Goal: Task Accomplishment & Management: Use online tool/utility

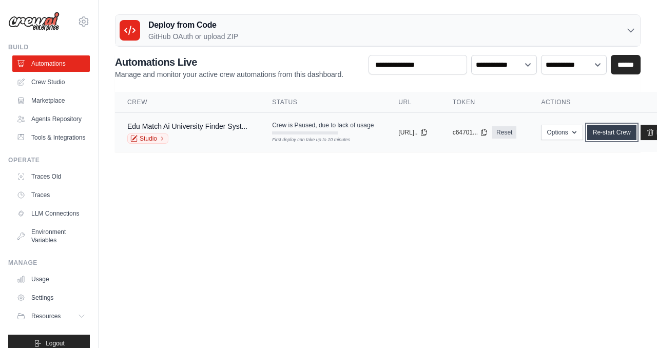
click at [636, 134] on link "Re-start Crew" at bounding box center [611, 132] width 49 height 15
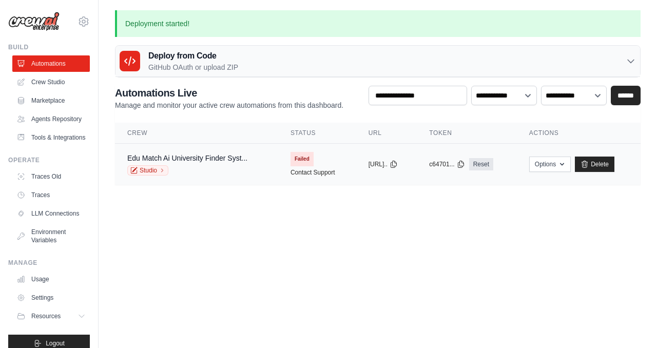
click at [298, 163] on span "Failed" at bounding box center [302, 159] width 23 height 14
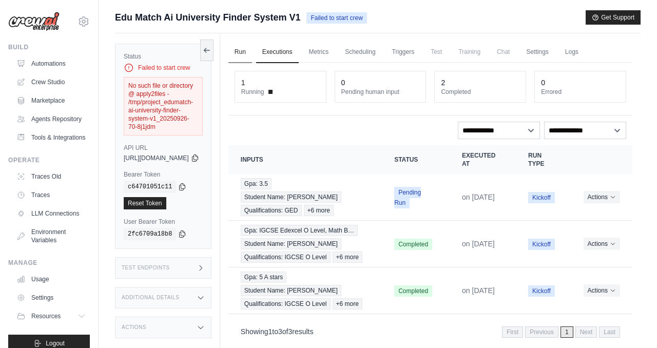
click at [252, 52] on link "Run" at bounding box center [240, 53] width 24 height 22
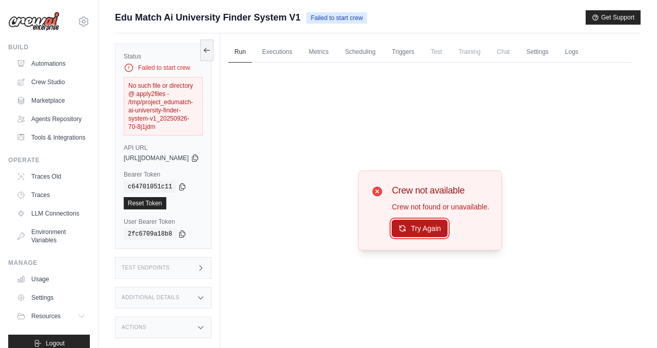
click at [429, 233] on button "Try Again" at bounding box center [420, 228] width 56 height 17
click at [64, 85] on link "Crew Studio" at bounding box center [52, 82] width 78 height 16
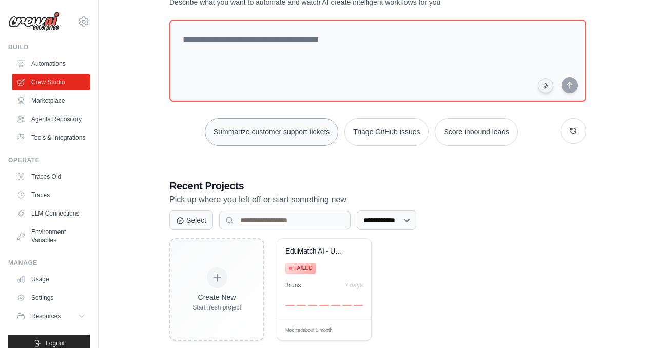
scroll to position [57, 0]
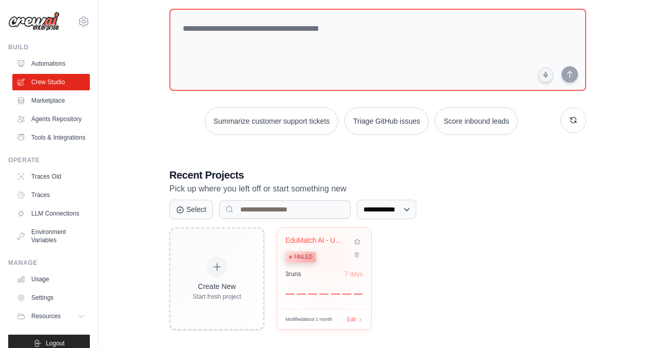
click at [325, 254] on div "Failed" at bounding box center [316, 256] width 62 height 14
click at [61, 66] on link "Automations" at bounding box center [52, 63] width 78 height 16
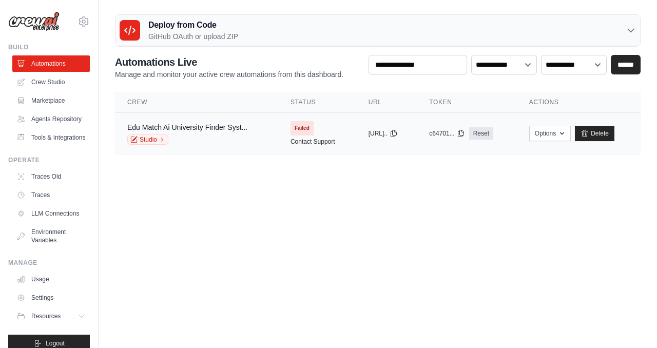
click at [198, 139] on div "Studio" at bounding box center [187, 139] width 120 height 10
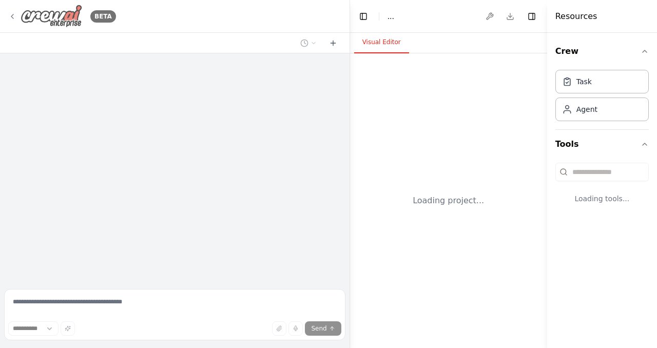
select select "****"
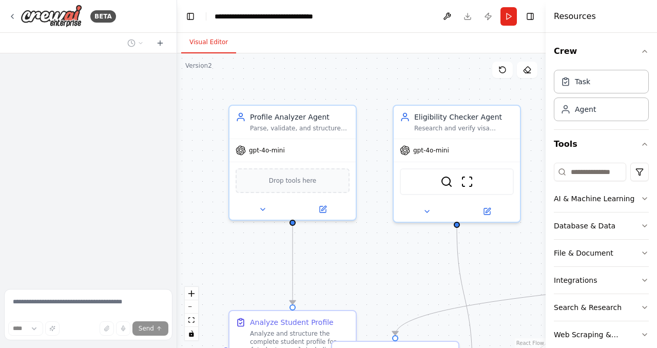
drag, startPoint x: 350, startPoint y: 141, endPoint x: 177, endPoint y: 143, distance: 172.5
click at [177, 143] on div "**********" at bounding box center [328, 174] width 657 height 348
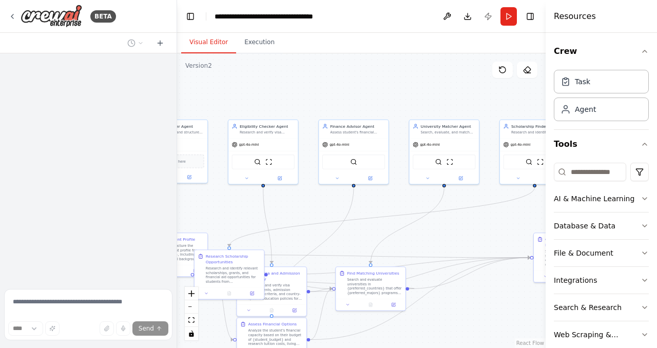
drag, startPoint x: 420, startPoint y: 92, endPoint x: 277, endPoint y: 92, distance: 143.2
click at [277, 92] on div ".deletable-edge-delete-btn { width: 20px; height: 20px; border: 0px solid #ffff…" at bounding box center [361, 200] width 369 height 295
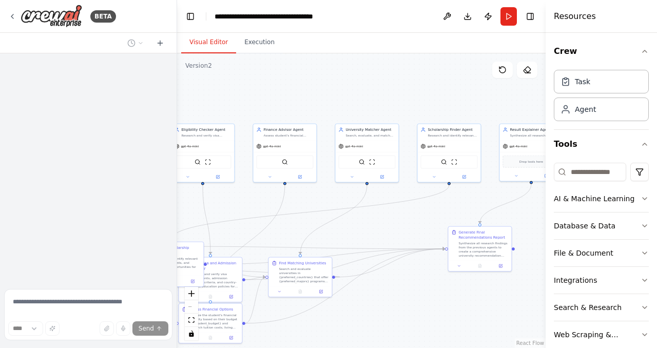
drag, startPoint x: 432, startPoint y: 217, endPoint x: 302, endPoint y: 275, distance: 142.2
click at [302, 275] on div ".deletable-edge-delete-btn { width: 20px; height: 20px; border: 0px solid #ffff…" at bounding box center [361, 200] width 369 height 295
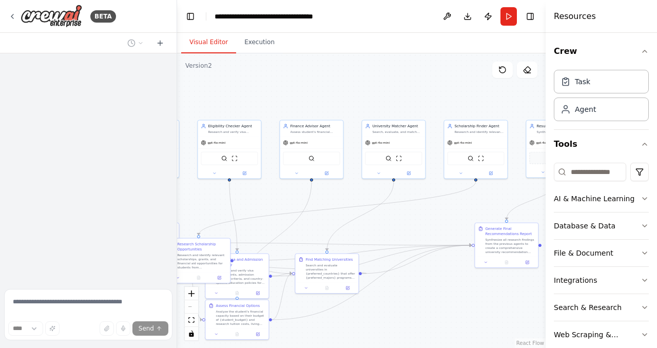
drag, startPoint x: 349, startPoint y: 285, endPoint x: 437, endPoint y: 219, distance: 110.7
click at [437, 219] on div ".deletable-edge-delete-btn { width: 20px; height: 20px; border: 0px solid #ffff…" at bounding box center [361, 200] width 369 height 295
drag, startPoint x: 332, startPoint y: 280, endPoint x: 383, endPoint y: 264, distance: 54.1
click at [383, 264] on div "Find Matching Universities Search and evaluate universities in {preferred_count…" at bounding box center [377, 252] width 63 height 29
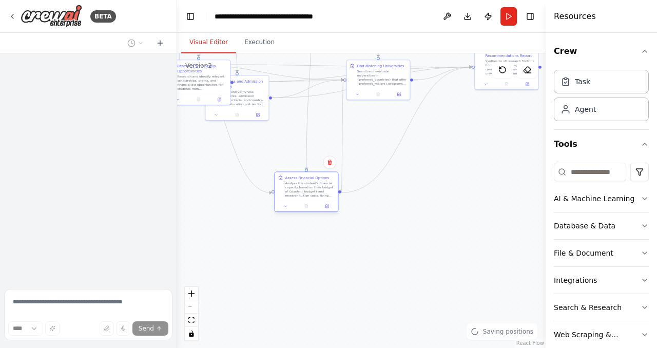
drag, startPoint x: 230, startPoint y: 324, endPoint x: 297, endPoint y: 196, distance: 144.9
click at [297, 196] on div "Analyze the student's financial capacity based on their budget of {student_budg…" at bounding box center [310, 189] width 50 height 16
drag, startPoint x: 248, startPoint y: 104, endPoint x: 299, endPoint y: 127, distance: 56.5
click at [299, 127] on div "Research and verify visa requirements, admission eligibility criteria, and coun…" at bounding box center [289, 122] width 50 height 16
click at [479, 219] on div ".deletable-edge-delete-btn { width: 20px; height: 20px; border: 0px solid #ffff…" at bounding box center [361, 200] width 369 height 295
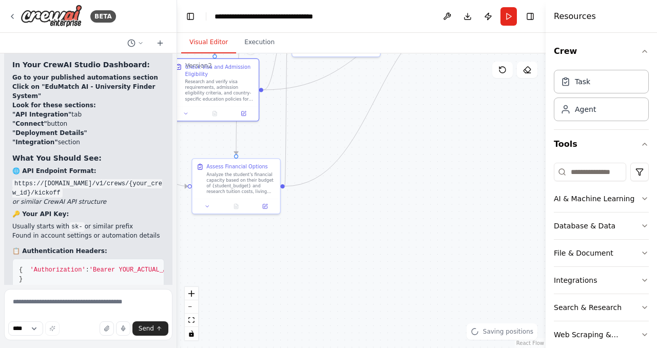
scroll to position [3704, 0]
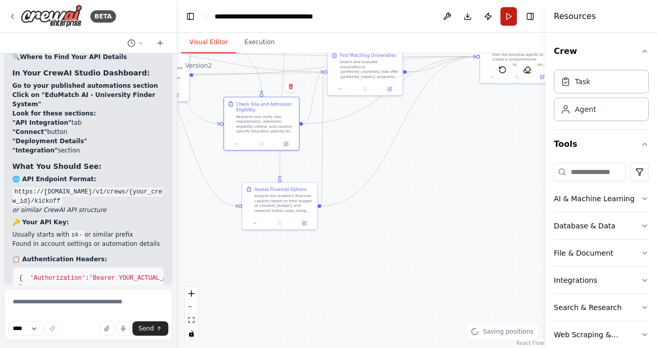
click at [508, 15] on button "Run" at bounding box center [508, 16] width 16 height 18
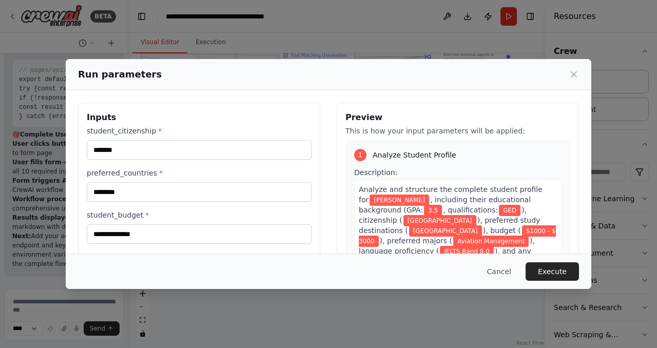
scroll to position [10808, 0]
drag, startPoint x: 175, startPoint y: 23, endPoint x: 127, endPoint y: 23, distance: 48.3
click at [127, 23] on body "BETA I will give you a product requirement document. Based on that build me a m…" at bounding box center [328, 174] width 657 height 348
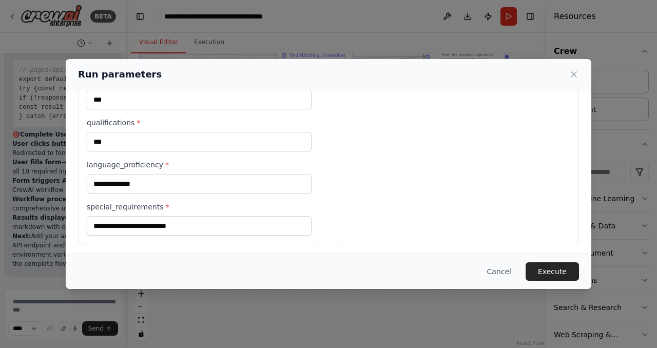
scroll to position [264, 0]
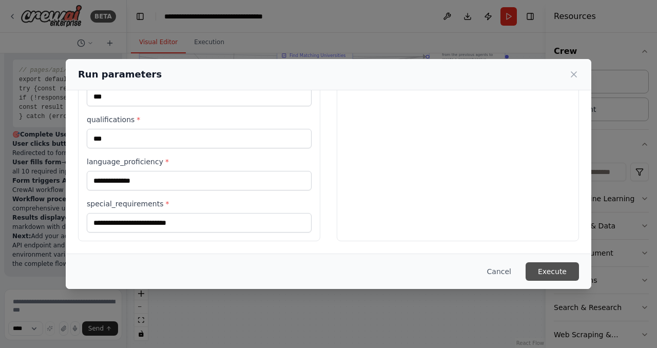
click at [557, 266] on button "Execute" at bounding box center [552, 271] width 53 height 18
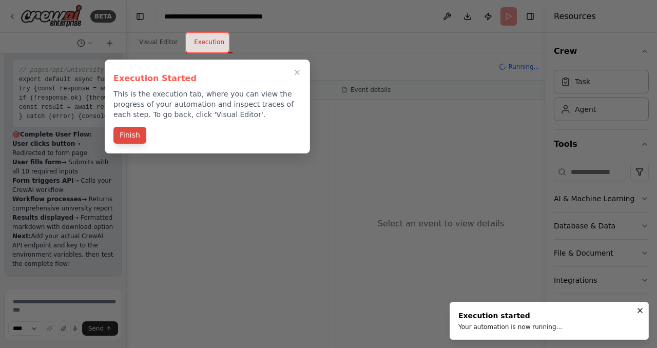
click at [126, 133] on button "Finish" at bounding box center [129, 135] width 33 height 17
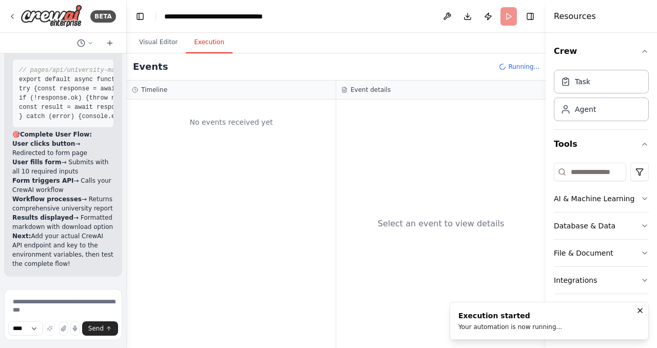
click at [203, 42] on button "Execution" at bounding box center [209, 43] width 47 height 22
click at [550, 332] on li "Execution started Your automation is now running..." at bounding box center [549, 321] width 199 height 38
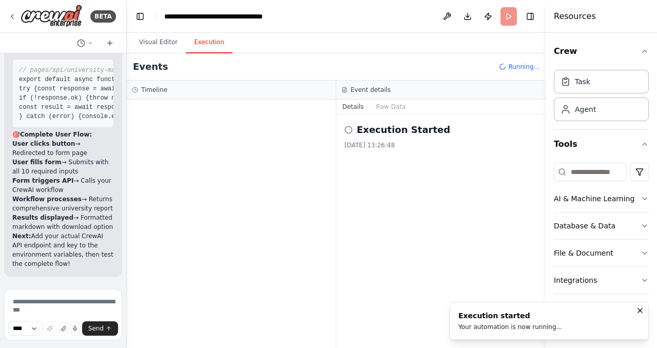
click at [409, 141] on div "26/09/2025, 13:26:48" at bounding box center [440, 145] width 193 height 8
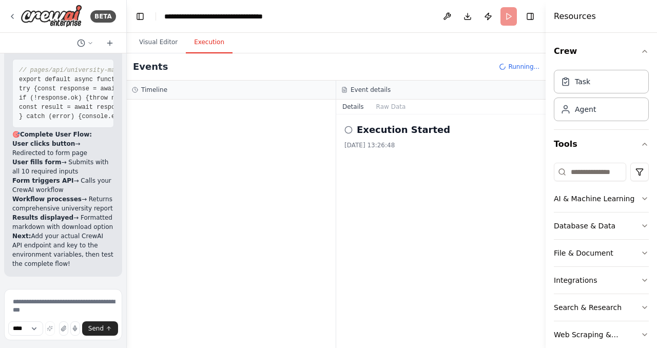
drag, startPoint x: 336, startPoint y: 101, endPoint x: 329, endPoint y: 101, distance: 7.7
click at [329, 101] on div "Timeline Event details Details Raw Data Execution Started 26/09/2025, 13:26:48" at bounding box center [336, 214] width 419 height 267
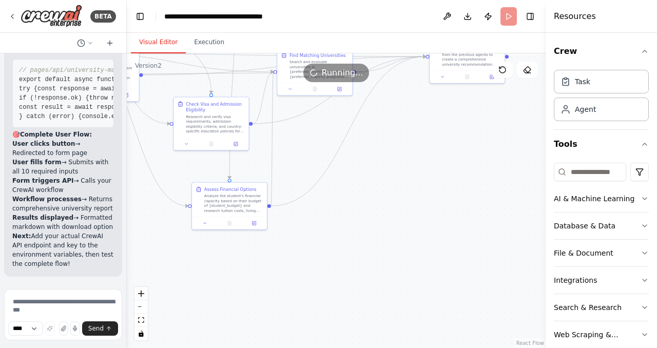
click at [169, 43] on button "Visual Editor" at bounding box center [158, 43] width 55 height 22
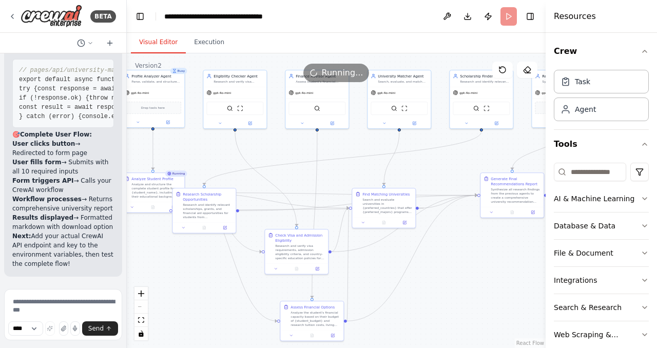
drag, startPoint x: 370, startPoint y: 130, endPoint x: 432, endPoint y: 255, distance: 139.8
click at [432, 255] on div ".deletable-edge-delete-btn { width: 20px; height: 20px; border: 0px solid #ffff…" at bounding box center [336, 200] width 419 height 295
click at [141, 307] on div "React Flow controls" at bounding box center [140, 313] width 13 height 53
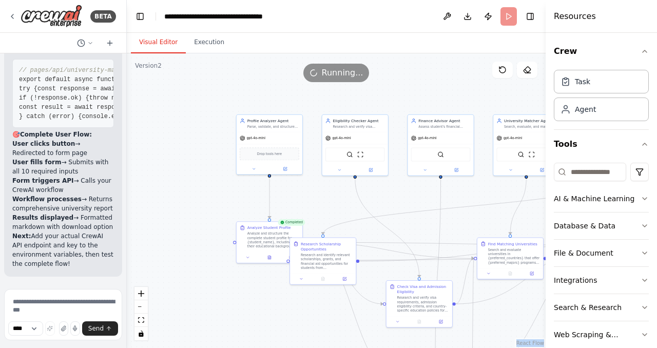
drag, startPoint x: 195, startPoint y: 143, endPoint x: 287, endPoint y: 205, distance: 112.0
click at [287, 205] on div ".deletable-edge-delete-btn { width: 20px; height: 20px; border: 0px solid #ffff…" at bounding box center [336, 200] width 419 height 295
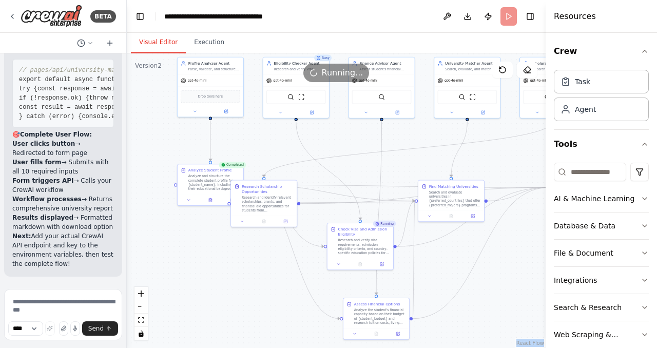
drag, startPoint x: 188, startPoint y: 114, endPoint x: 153, endPoint y: 41, distance: 81.1
click at [153, 41] on div "Visual Editor Execution Version 2 Show Tools Hide Agents .deletable-edge-delete…" at bounding box center [336, 190] width 419 height 315
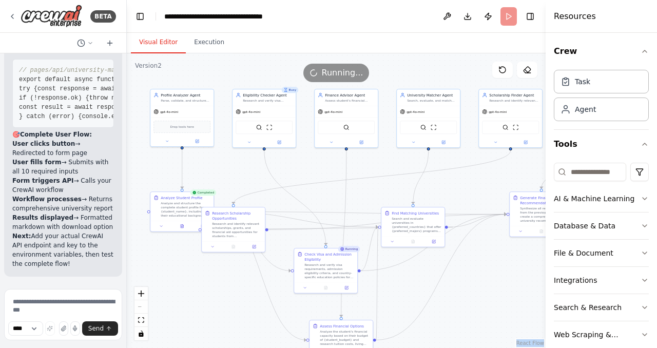
drag, startPoint x: 268, startPoint y: 140, endPoint x: 242, endPoint y: 168, distance: 39.2
click at [242, 168] on div ".deletable-edge-delete-btn { width: 20px; height: 20px; border: 0px solid #ffff…" at bounding box center [336, 200] width 419 height 295
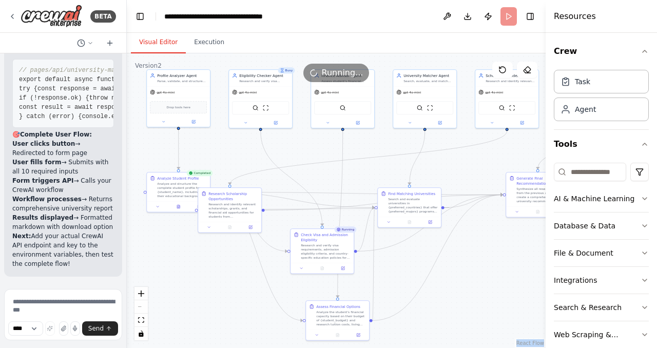
drag, startPoint x: 244, startPoint y: 175, endPoint x: 235, endPoint y: 154, distance: 22.5
click at [235, 154] on div ".deletable-edge-delete-btn { width: 20px; height: 20px; border: 0px solid #ffff…" at bounding box center [336, 200] width 419 height 295
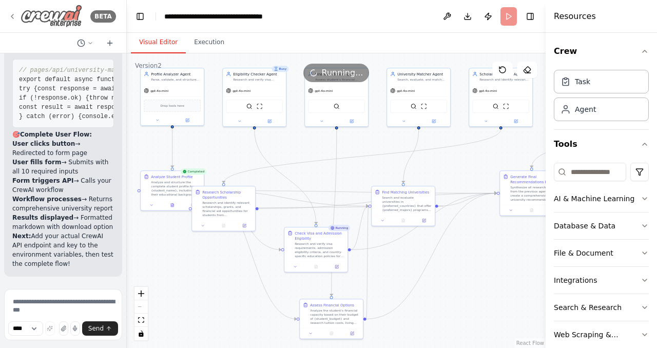
click at [14, 16] on icon at bounding box center [12, 16] width 8 height 8
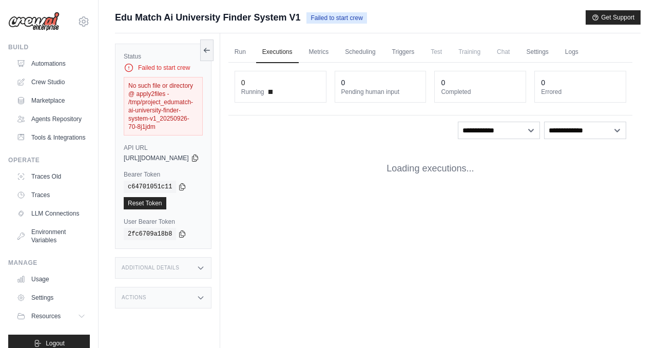
click at [317, 19] on span "Failed to start crew" at bounding box center [336, 17] width 60 height 11
click at [156, 66] on div "Failed to start crew" at bounding box center [163, 68] width 79 height 10
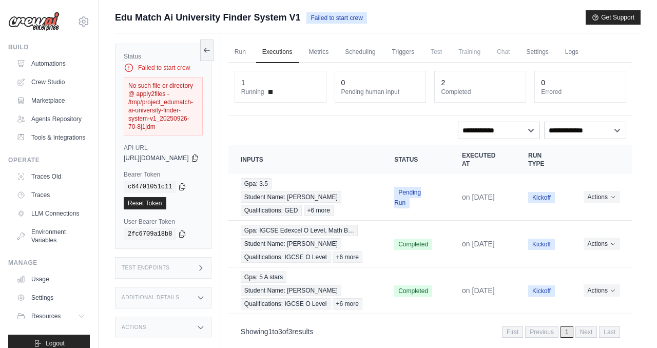
drag, startPoint x: 126, startPoint y: 85, endPoint x: 199, endPoint y: 123, distance: 82.4
click at [200, 123] on div "No such file or directory @ apply2files - /tmp/project_edumatch-ai-university-f…" at bounding box center [163, 106] width 79 height 59
click at [124, 60] on label "Status" at bounding box center [163, 56] width 79 height 8
drag, startPoint x: 124, startPoint y: 52, endPoint x: 214, endPoint y: 123, distance: 114.8
click at [203, 123] on div "Status Failed to start crew No such file or directory @ apply2files - /tmp/proj…" at bounding box center [163, 93] width 79 height 83
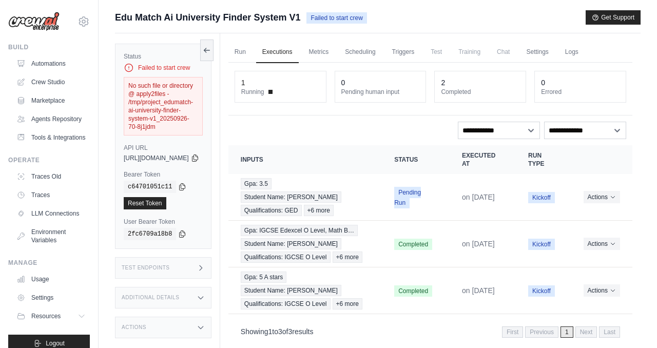
copy div "Status Failed to start crew No such file or directory @ apply2files - /tmp/proj…"
click at [211, 128] on div "Status Failed to start crew No such file or directory @ apply2files - /tmp/proj…" at bounding box center [163, 146] width 97 height 205
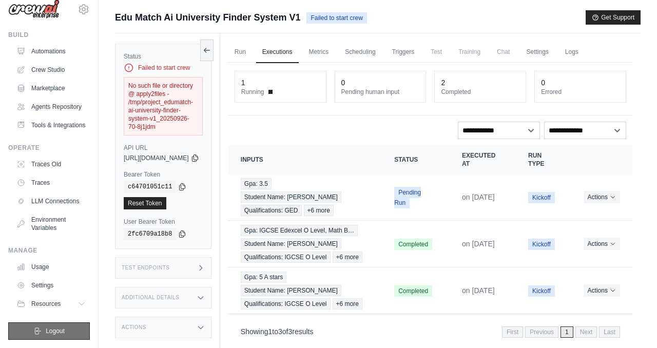
click at [50, 330] on span "Logout" at bounding box center [55, 331] width 19 height 8
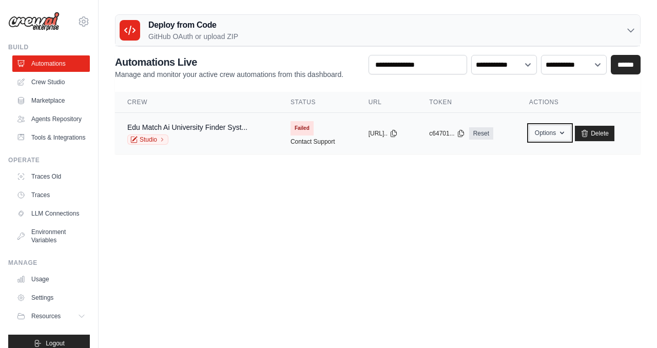
click at [557, 127] on button "Options" at bounding box center [550, 132] width 42 height 15
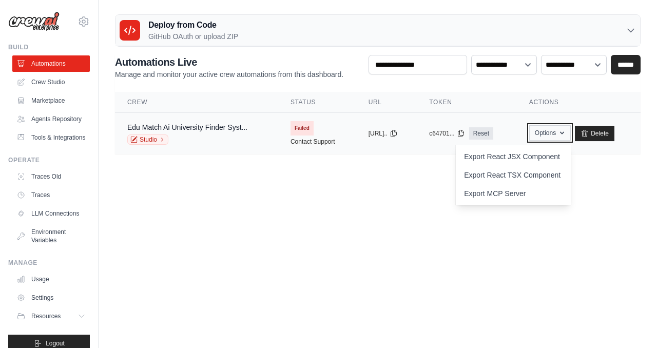
click at [555, 131] on button "Options" at bounding box center [550, 132] width 42 height 15
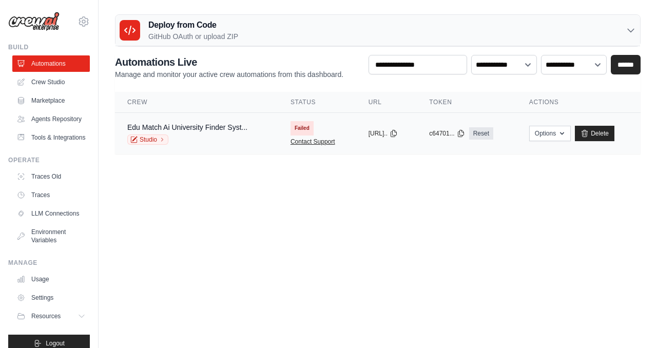
click at [308, 142] on link "Contact Support" at bounding box center [313, 142] width 45 height 8
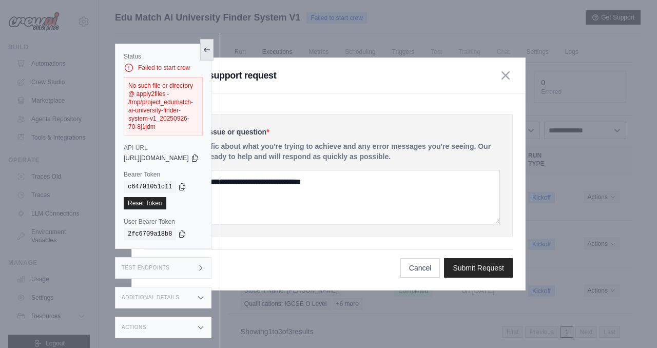
click at [211, 52] on icon at bounding box center [207, 50] width 8 height 8
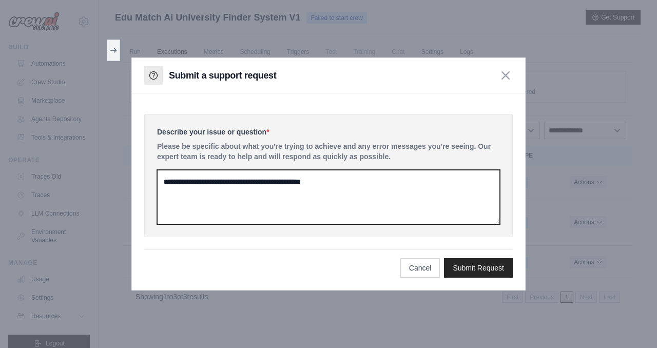
click at [356, 181] on textarea at bounding box center [328, 197] width 343 height 54
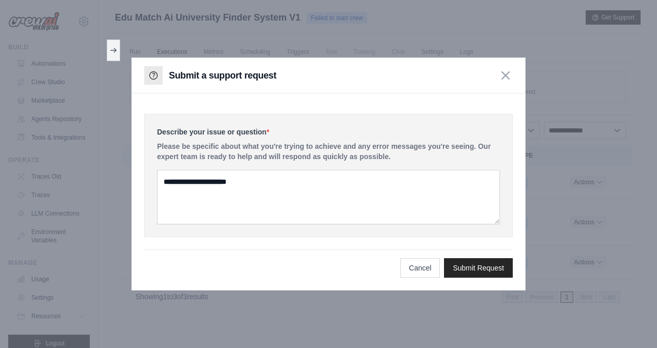
drag, startPoint x: 367, startPoint y: 73, endPoint x: 509, endPoint y: 164, distance: 168.6
click at [509, 164] on div "**********" at bounding box center [328, 173] width 394 height 233
click at [451, 198] on textarea "**********" at bounding box center [328, 197] width 343 height 54
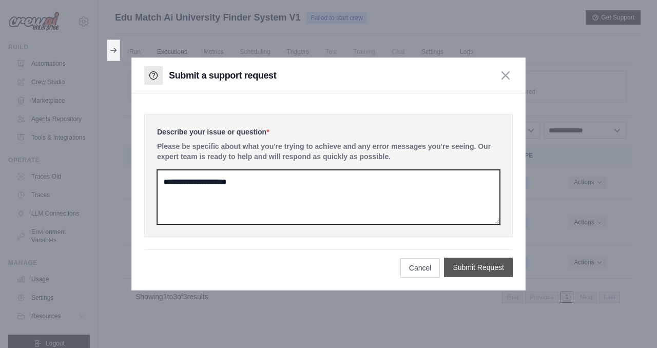
type textarea "**********"
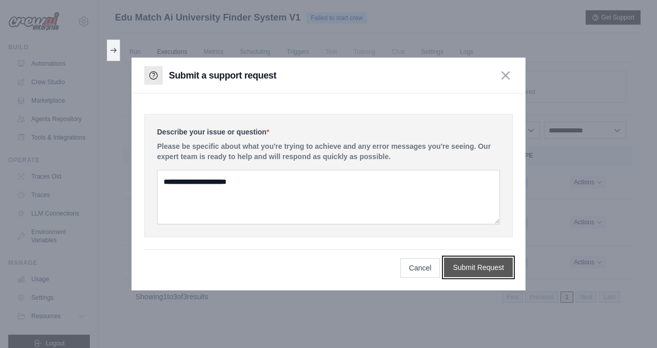
click at [488, 263] on button "Submit Request" at bounding box center [478, 268] width 69 height 20
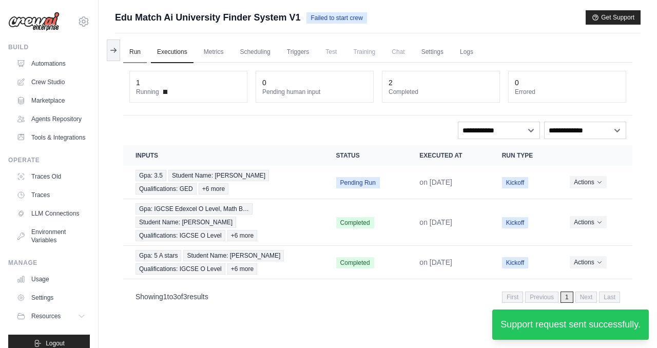
click at [132, 50] on link "Run" at bounding box center [135, 53] width 24 height 22
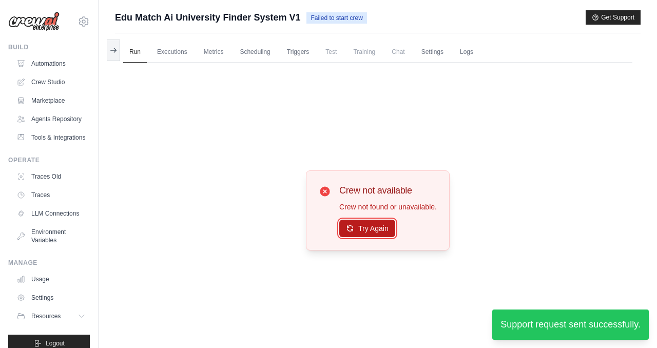
click at [364, 228] on button "Try Again" at bounding box center [367, 228] width 56 height 17
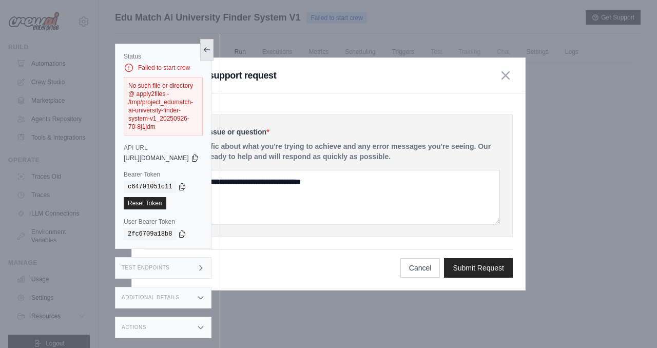
click at [211, 48] on icon at bounding box center [207, 50] width 8 height 8
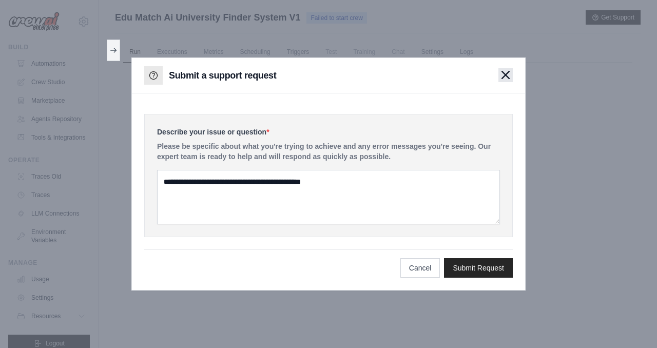
click at [507, 77] on icon "button" at bounding box center [505, 74] width 7 height 7
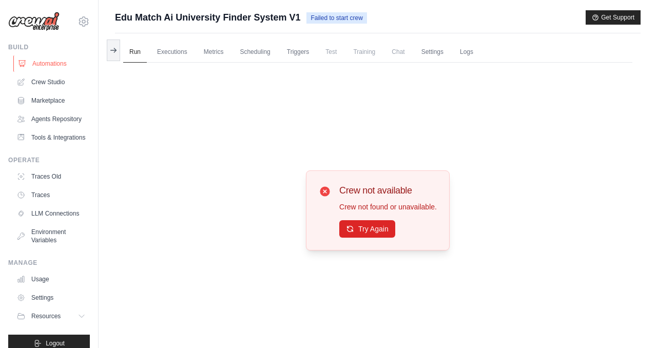
click at [50, 60] on link "Automations" at bounding box center [52, 63] width 78 height 16
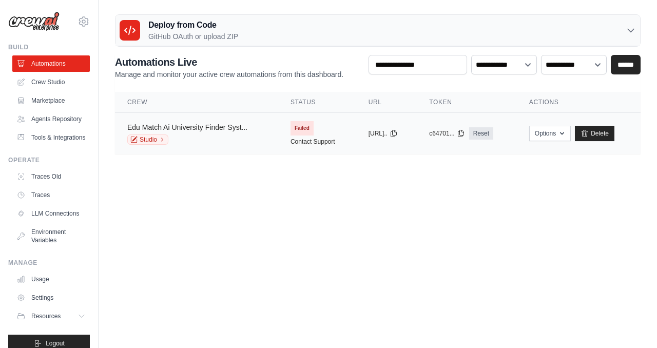
click at [207, 129] on link "Edu Match Ai University Finder Syst..." at bounding box center [187, 127] width 120 height 8
click at [52, 80] on link "Crew Studio" at bounding box center [52, 82] width 78 height 16
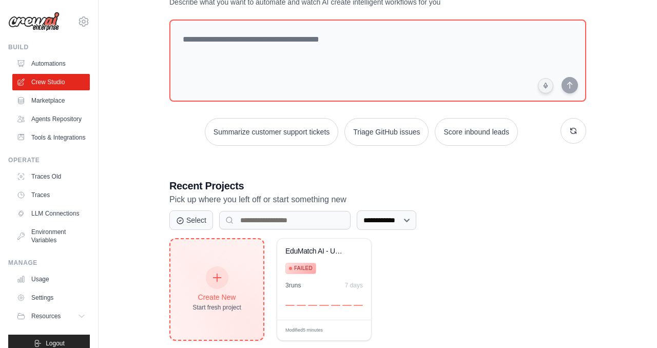
scroll to position [53, 0]
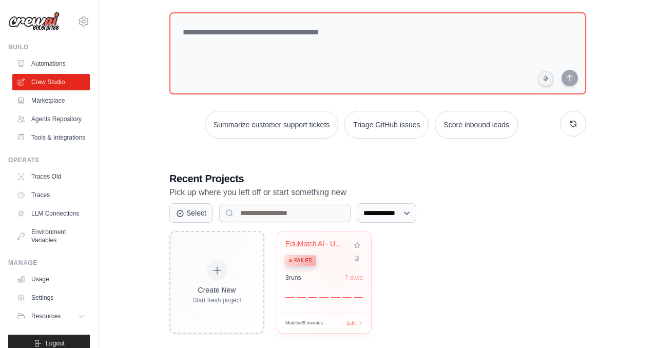
click at [335, 260] on div "Failed" at bounding box center [316, 260] width 62 height 14
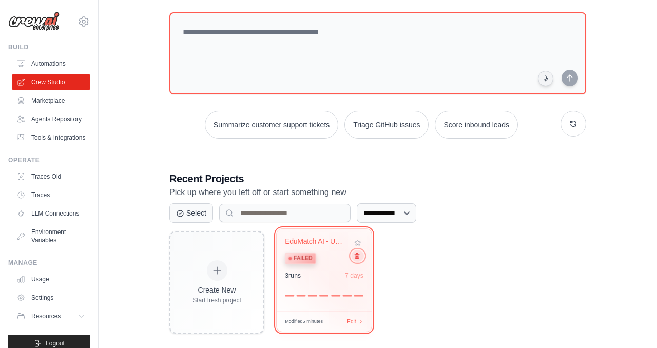
click at [360, 256] on button at bounding box center [357, 255] width 12 height 11
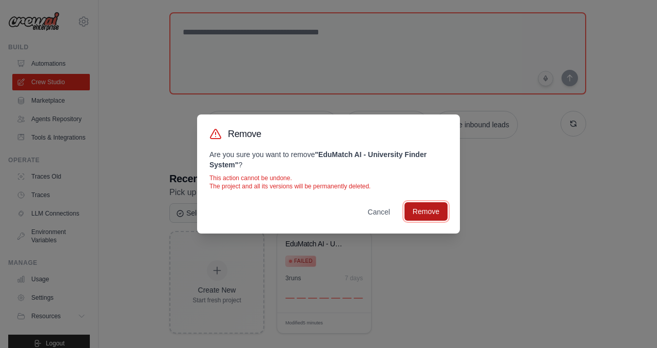
click at [426, 210] on button "Remove" at bounding box center [425, 211] width 43 height 18
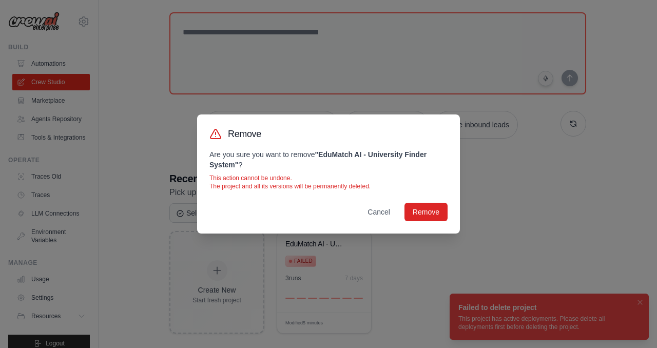
click at [504, 269] on div "Remove Are you sure you want to remove " EduMatch AI - University Finder System…" at bounding box center [328, 174] width 657 height 348
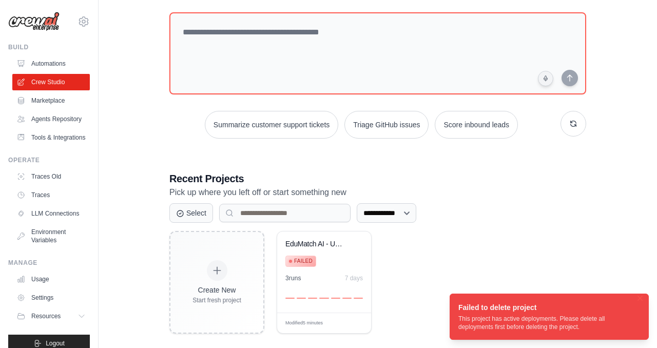
click at [528, 322] on div "This project has active deployments. Please delete all deployments first before…" at bounding box center [547, 323] width 178 height 16
click at [45, 70] on link "Automations" at bounding box center [52, 63] width 78 height 16
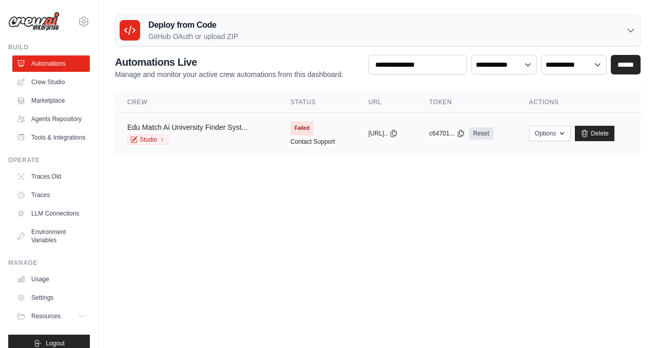
click at [247, 129] on div "Edu Match Ai University Finder Syst... Studio" at bounding box center [196, 133] width 139 height 23
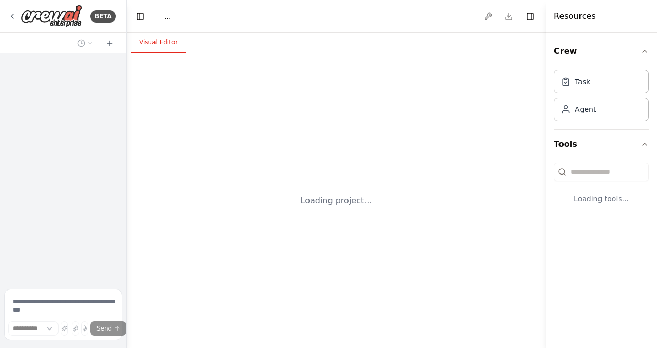
select select "****"
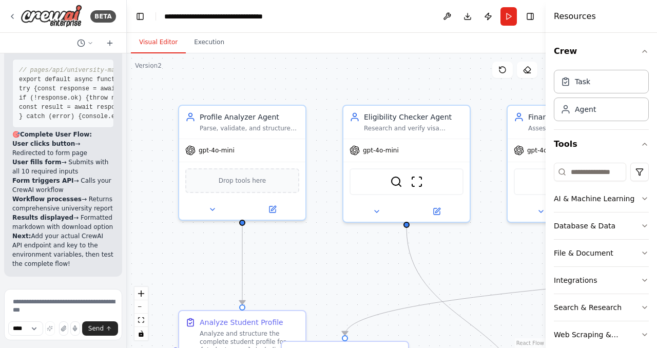
scroll to position [10836, 0]
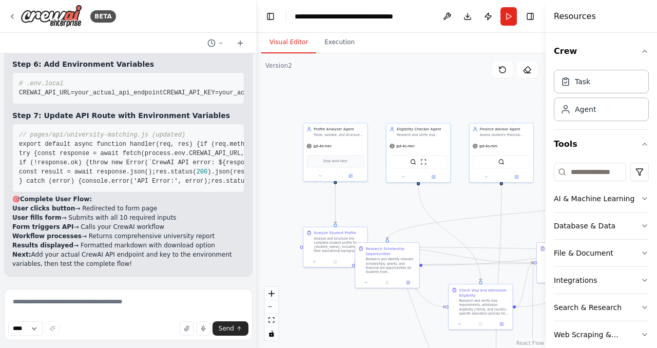
drag, startPoint x: 126, startPoint y: 91, endPoint x: 257, endPoint y: 92, distance: 131.4
click at [257, 92] on div "BETA I will give you a product requirement document. Based on that build me a m…" at bounding box center [328, 174] width 657 height 348
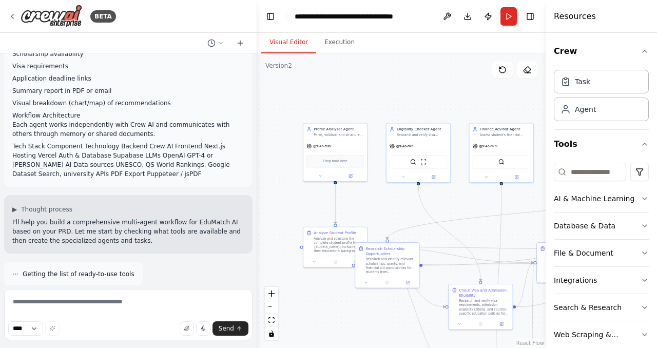
scroll to position [416, 0]
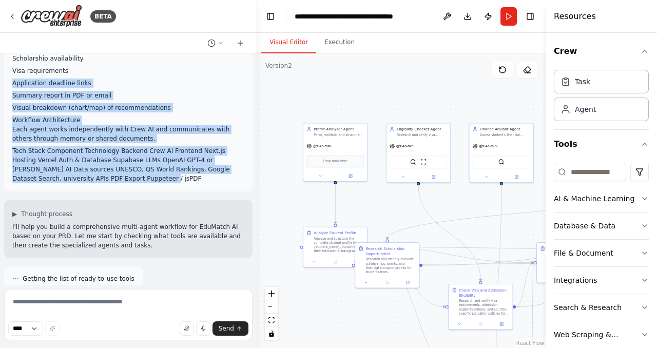
drag, startPoint x: 6, startPoint y: 69, endPoint x: 175, endPoint y: 172, distance: 197.9
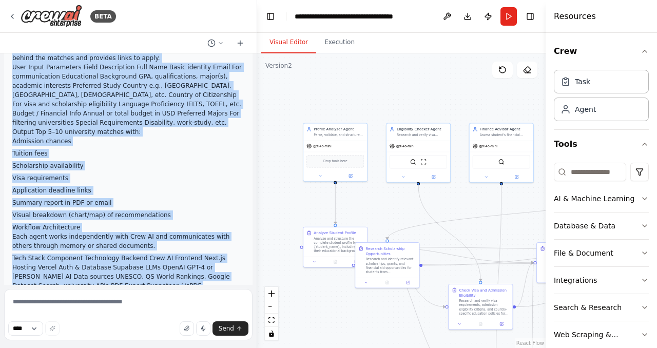
scroll to position [438, 0]
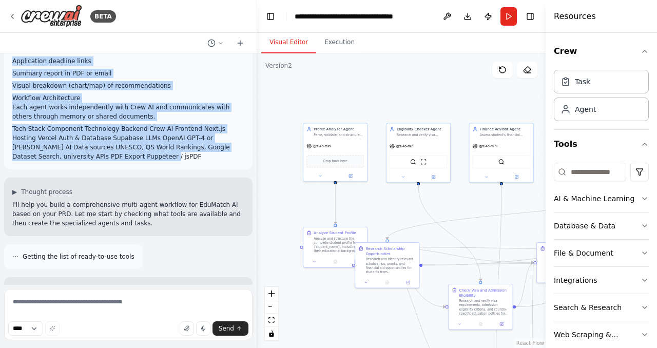
drag, startPoint x: 8, startPoint y: 73, endPoint x: 170, endPoint y: 151, distance: 180.2
copy div "I will give you a product requirement document. Based on that build me a multi-…"
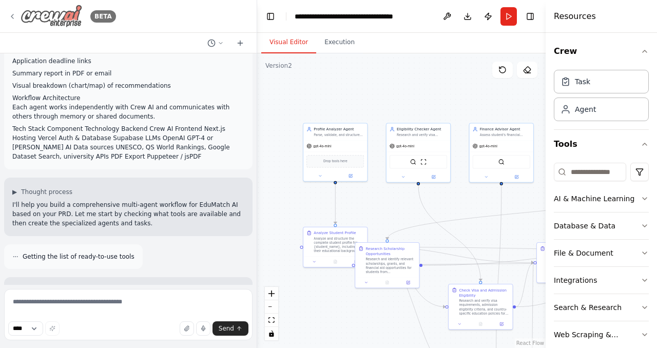
click at [12, 17] on icon at bounding box center [12, 16] width 8 height 8
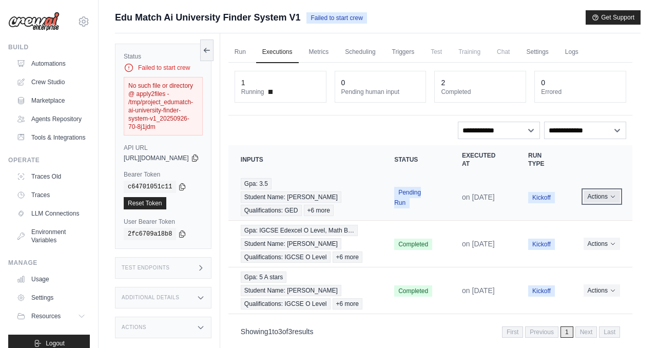
click at [603, 191] on button "Actions" at bounding box center [602, 196] width 36 height 12
click at [586, 223] on button "Delete" at bounding box center [587, 231] width 66 height 16
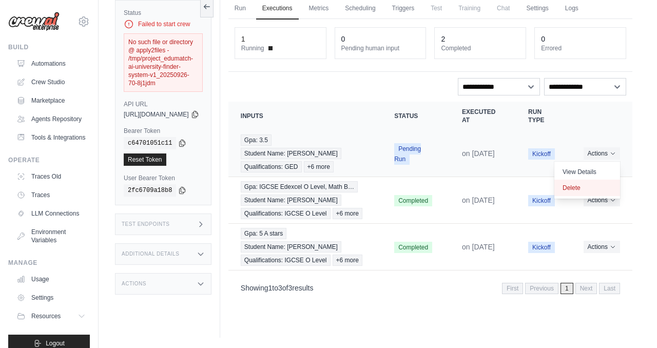
click at [591, 182] on button "Delete" at bounding box center [587, 188] width 66 height 16
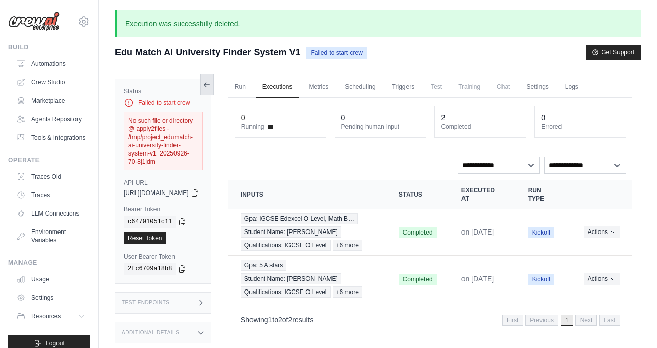
click at [211, 86] on icon at bounding box center [207, 85] width 8 height 8
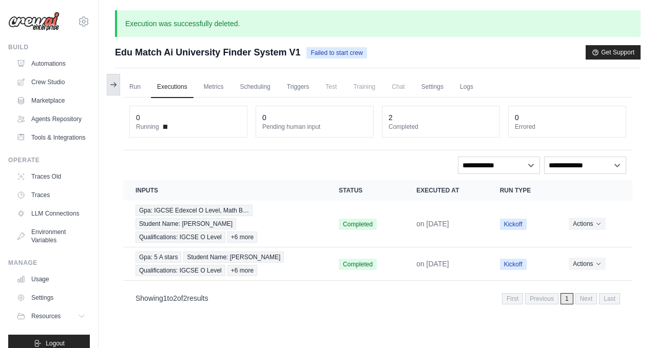
click at [109, 81] on button at bounding box center [113, 85] width 13 height 22
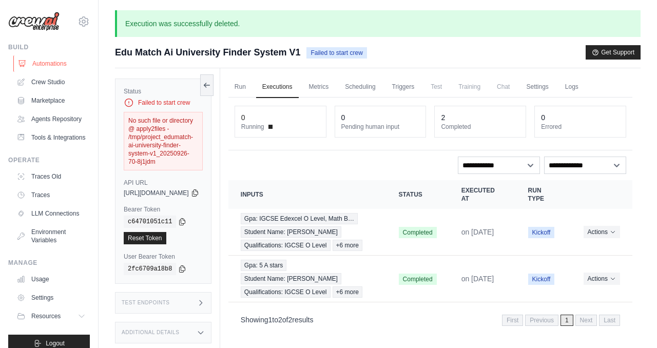
click at [51, 69] on link "Automations" at bounding box center [52, 63] width 78 height 16
click at [54, 64] on link "Automations" at bounding box center [52, 63] width 78 height 16
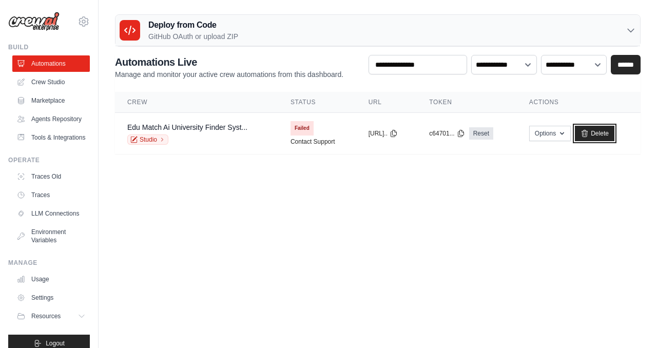
click at [588, 134] on icon at bounding box center [585, 133] width 6 height 7
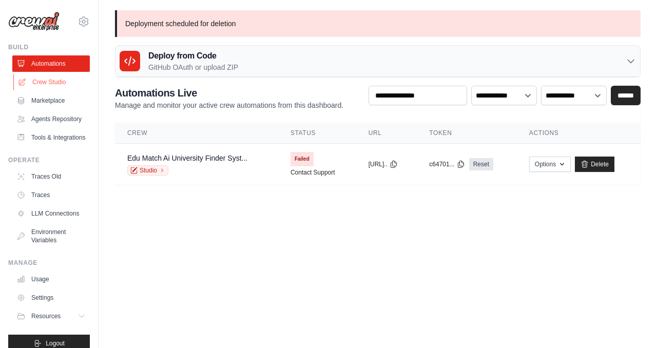
click at [50, 85] on link "Crew Studio" at bounding box center [52, 82] width 78 height 16
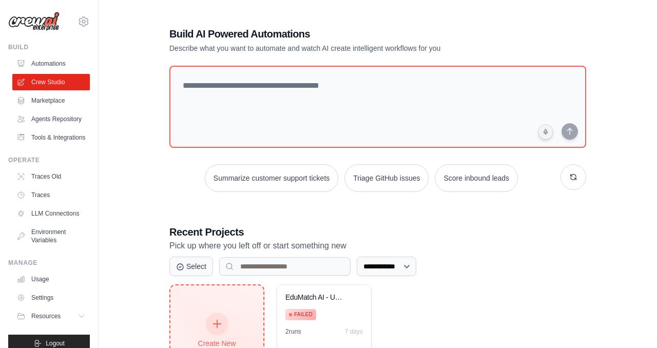
click at [219, 302] on div "Create New Start fresh project" at bounding box center [216, 335] width 93 height 101
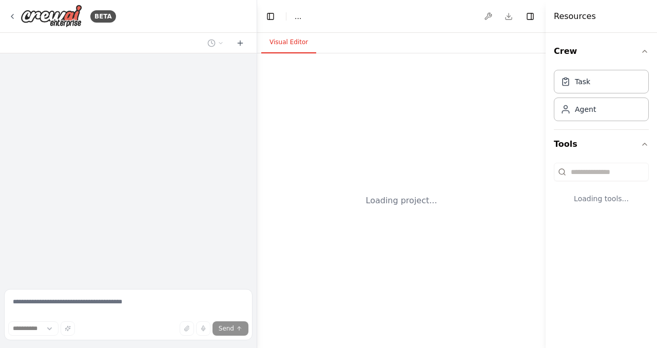
select select "****"
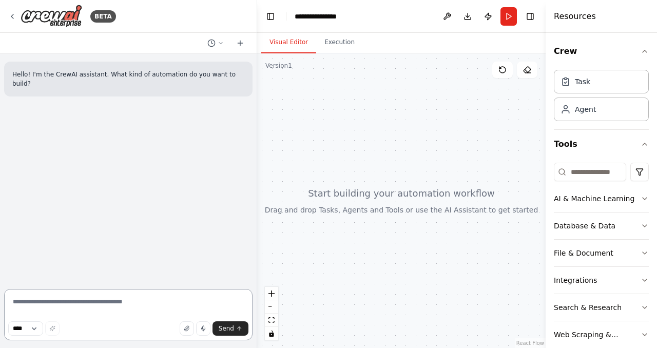
click at [125, 315] on textarea at bounding box center [128, 314] width 248 height 51
paste textarea "**********"
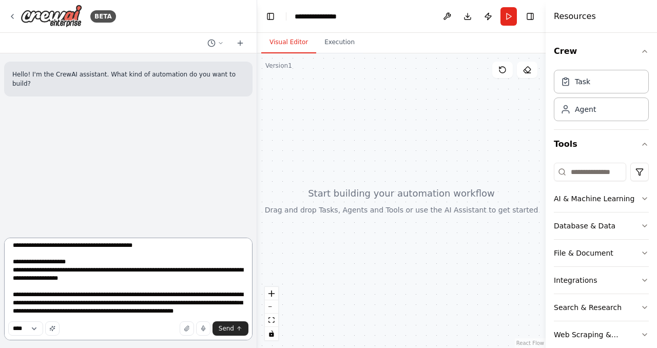
scroll to position [506, 0]
type textarea "**********"
click at [228, 329] on span "Send" at bounding box center [226, 328] width 15 height 8
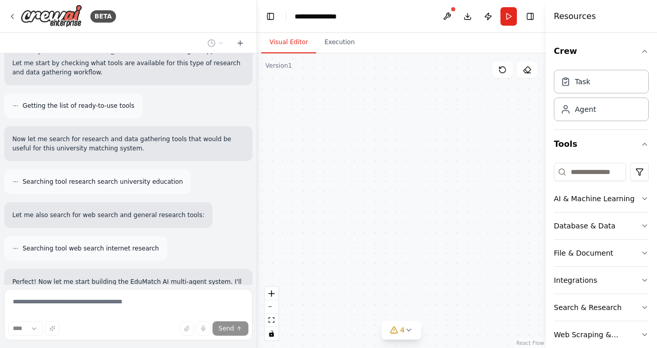
scroll to position [1315, 0]
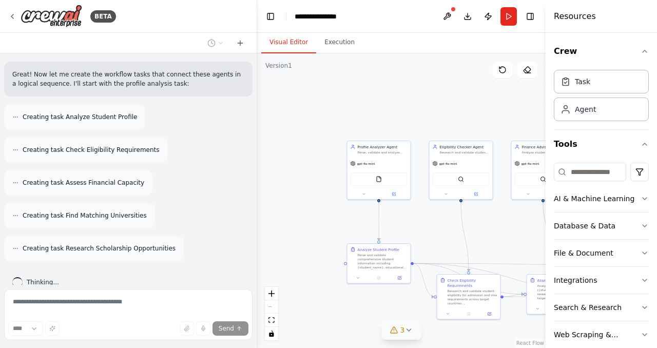
click at [401, 329] on span "3" at bounding box center [402, 330] width 5 height 10
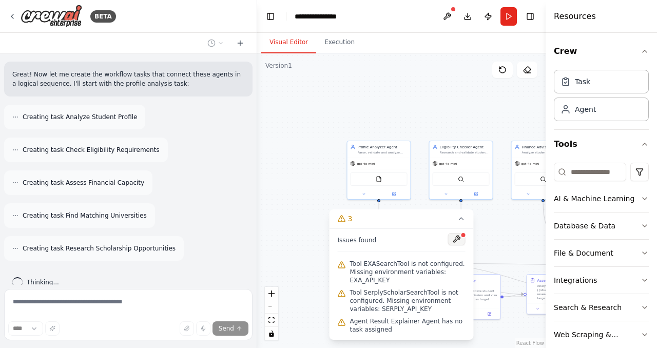
click at [457, 242] on button at bounding box center [456, 239] width 17 height 12
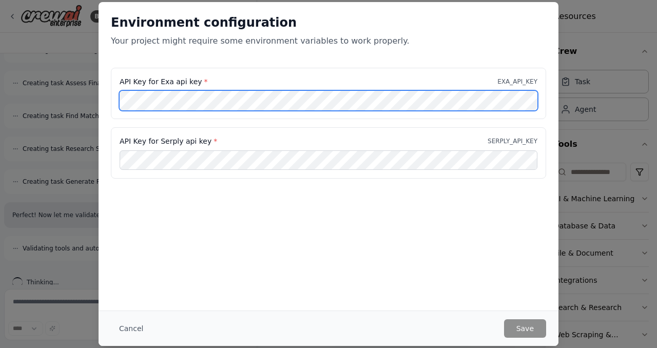
scroll to position [1424, 0]
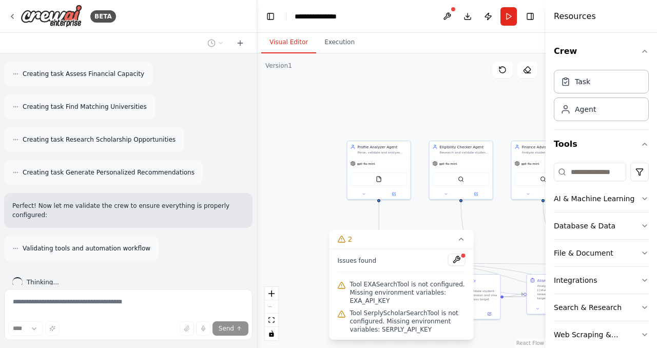
click at [321, 195] on div ".deletable-edge-delete-btn { width: 20px; height: 20px; border: 0px solid #ffff…" at bounding box center [401, 200] width 288 height 295
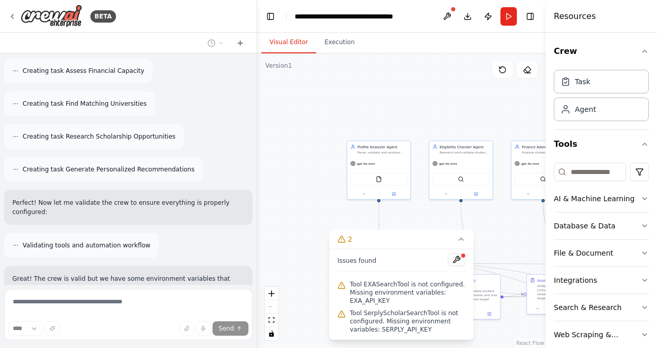
scroll to position [1509, 0]
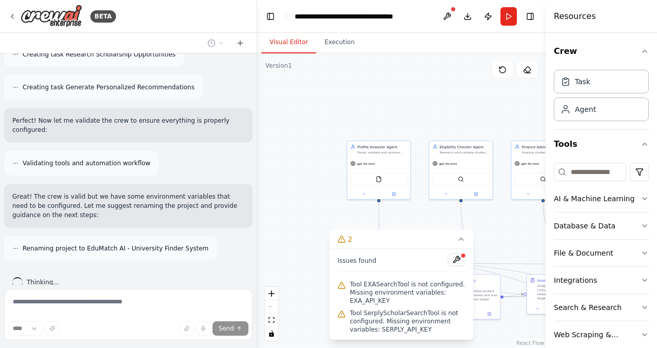
click at [373, 102] on div ".deletable-edge-delete-btn { width: 20px; height: 20px; border: 0px solid #ffff…" at bounding box center [401, 200] width 288 height 295
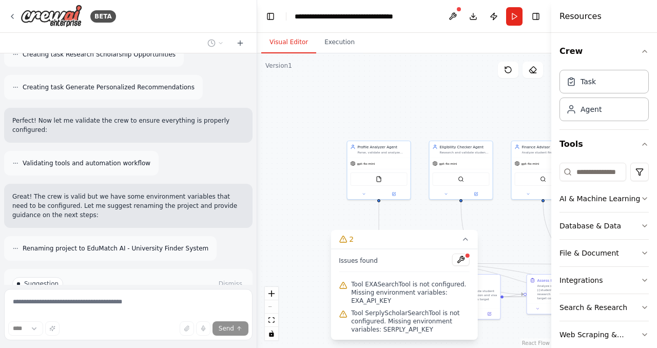
drag, startPoint x: 547, startPoint y: 31, endPoint x: 657, endPoint y: 25, distance: 109.5
click at [657, 25] on div "Resources Crew Task Agent Tools AI & Machine Learning Database & Data File & Do…" at bounding box center [604, 174] width 106 height 348
click at [468, 237] on icon at bounding box center [465, 239] width 8 height 8
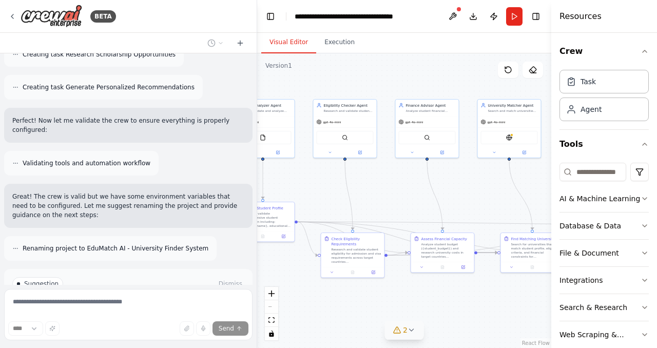
drag, startPoint x: 445, startPoint y: 235, endPoint x: 329, endPoint y: 193, distance: 123.2
click at [329, 193] on div ".deletable-edge-delete-btn { width: 20px; height: 20px; border: 0px solid #ffff…" at bounding box center [404, 200] width 294 height 295
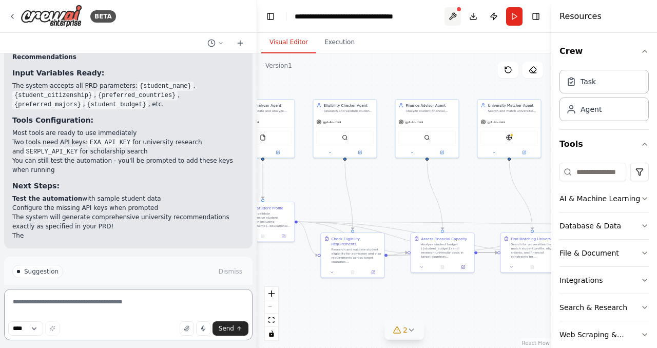
scroll to position [1924, 0]
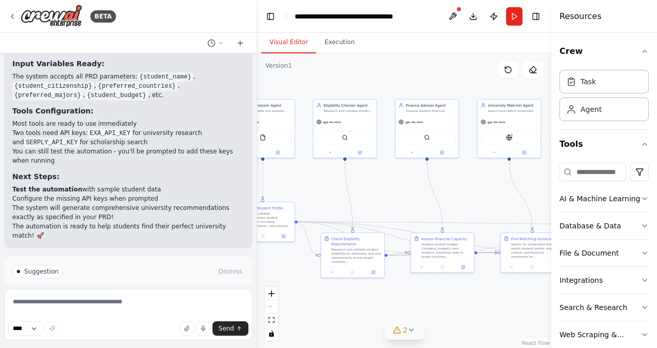
click at [404, 325] on span "2" at bounding box center [405, 330] width 5 height 10
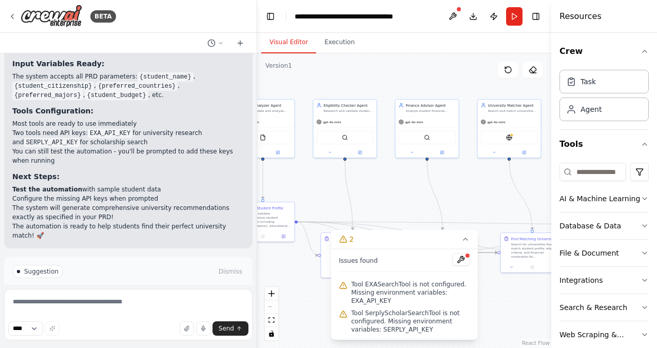
click at [442, 289] on span "Tool EXASearchTool is not configured. Missing environment variables: EXA_API_KEY" at bounding box center [410, 292] width 119 height 25
click at [462, 261] on button at bounding box center [460, 260] width 17 height 12
click at [463, 257] on div at bounding box center [460, 261] width 17 height 14
click at [476, 169] on div ".deletable-edge-delete-btn { width: 20px; height: 20px; border: 0px solid #ffff…" at bounding box center [404, 200] width 294 height 295
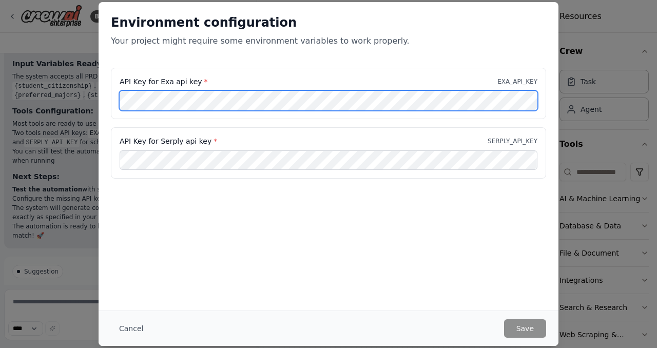
click at [100, 100] on div "API Key for Exa api key * EXA_API_KEY API Key for Serply api key * SERPLY_API_K…" at bounding box center [329, 129] width 460 height 123
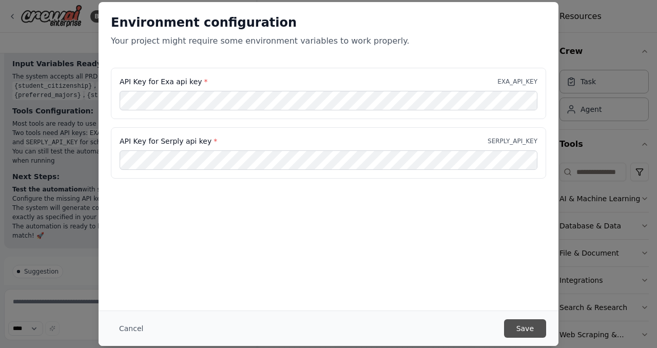
click at [529, 327] on button "Save" at bounding box center [525, 328] width 42 height 18
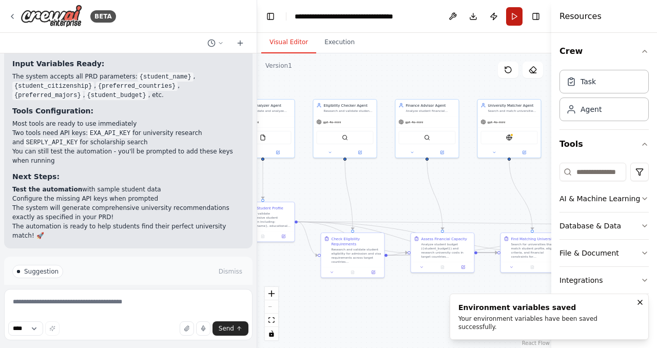
click at [513, 15] on button "Run" at bounding box center [514, 16] width 16 height 18
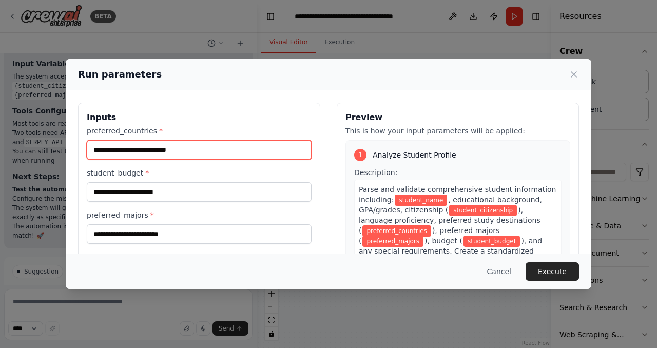
click at [228, 156] on input "preferred_countries *" at bounding box center [199, 150] width 225 height 20
type input "********"
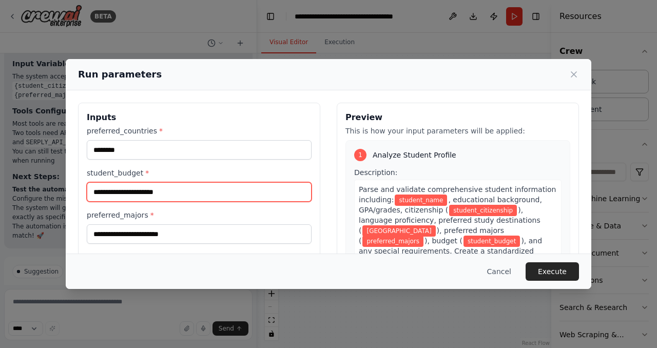
click at [186, 190] on input "student_budget *" at bounding box center [199, 192] width 225 height 20
type input "**********"
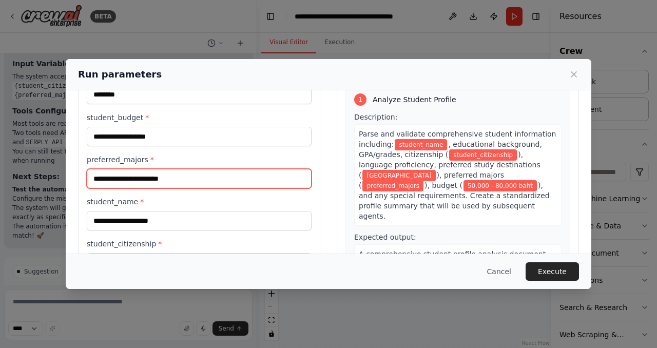
click at [180, 185] on input "preferred_majors *" at bounding box center [199, 179] width 225 height 20
type input "**********"
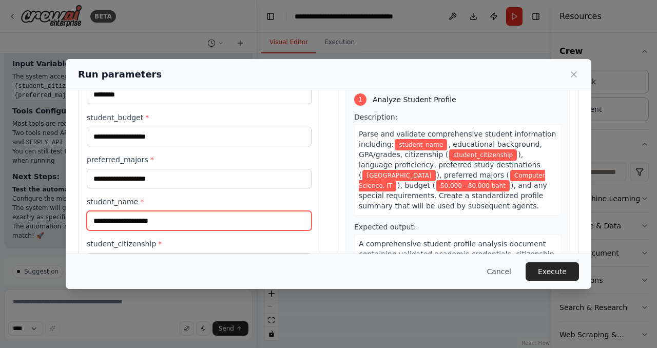
click at [181, 220] on input "student_name *" at bounding box center [199, 221] width 225 height 20
type input "*******"
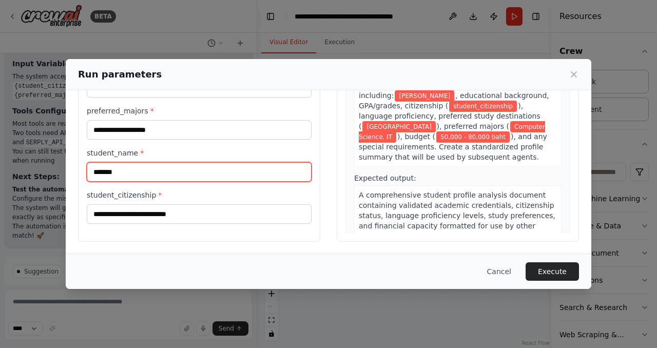
scroll to position [105, 0]
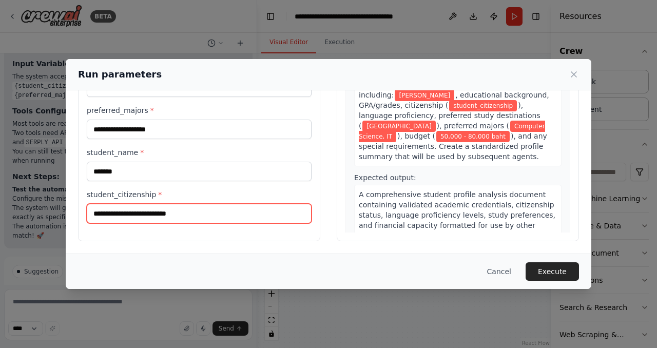
click at [175, 207] on input "student_citizenship *" at bounding box center [199, 214] width 225 height 20
type input "*******"
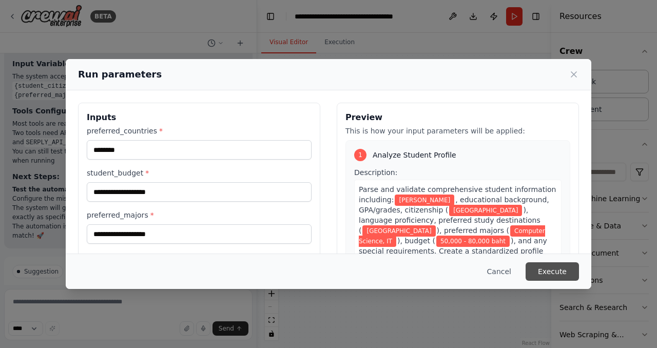
click at [559, 270] on button "Execute" at bounding box center [552, 271] width 53 height 18
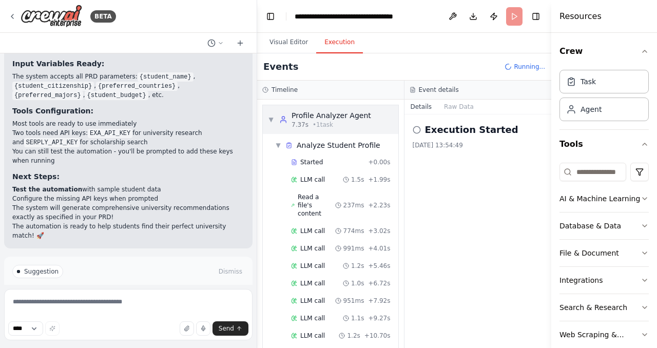
scroll to position [317, 0]
